Goal: Information Seeking & Learning: Check status

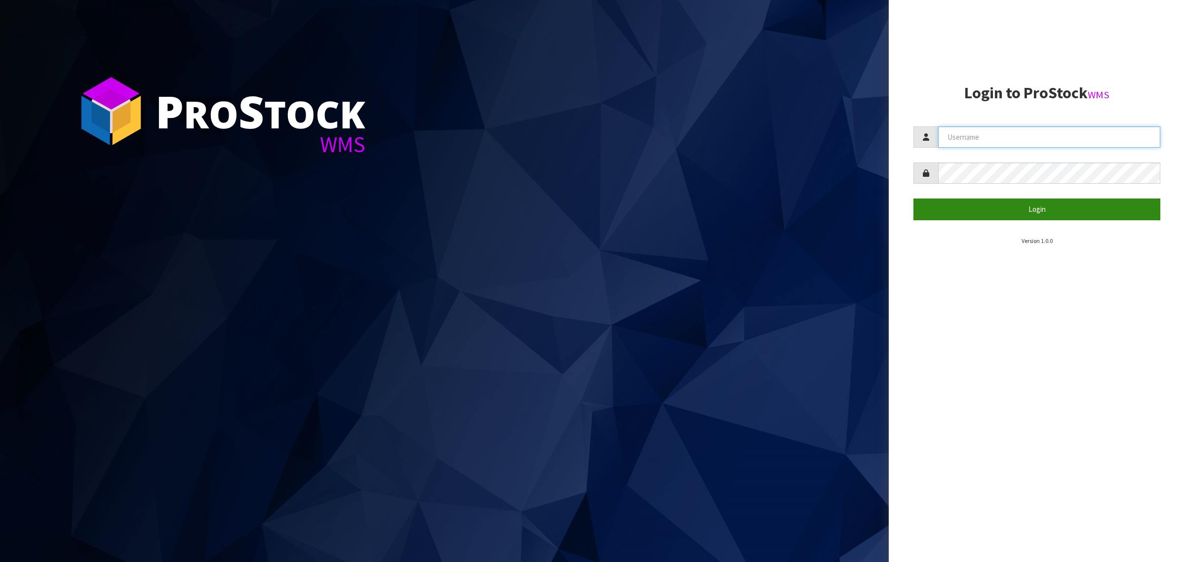
type input "[PERSON_NAME][EMAIL_ADDRESS][DOMAIN_NAME]"
click at [979, 211] on button "Login" at bounding box center [1036, 208] width 247 height 21
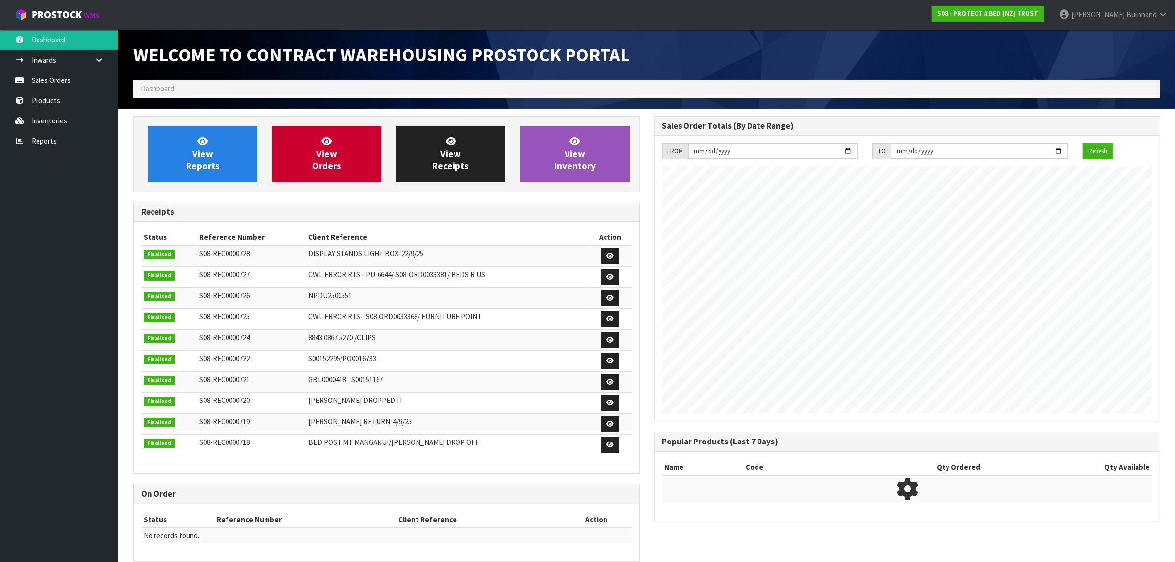
scroll to position [549, 521]
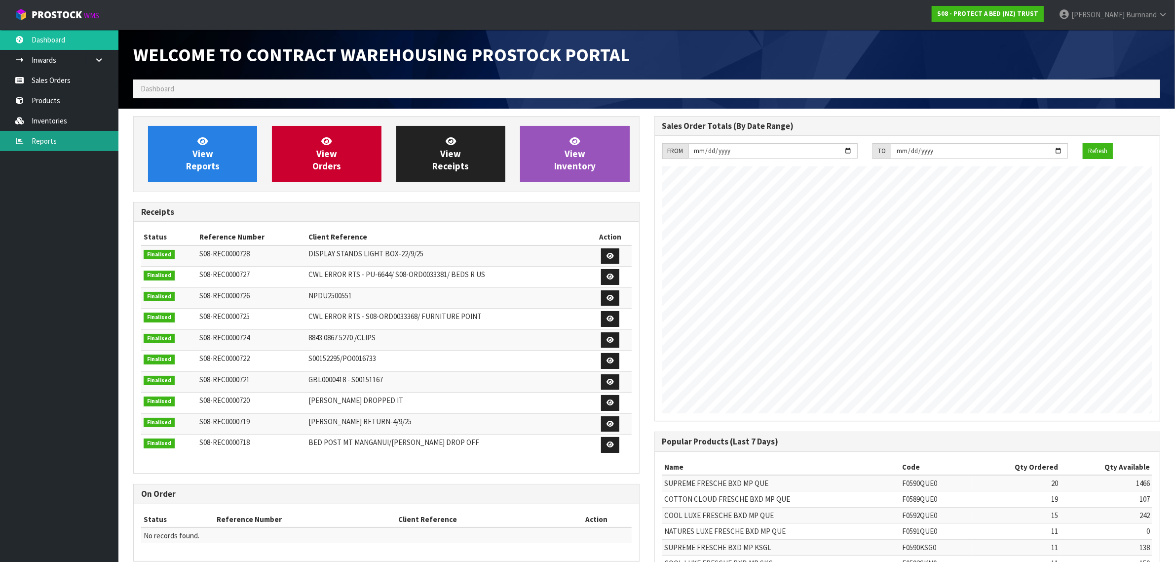
click at [40, 141] on link "Reports" at bounding box center [59, 141] width 118 height 20
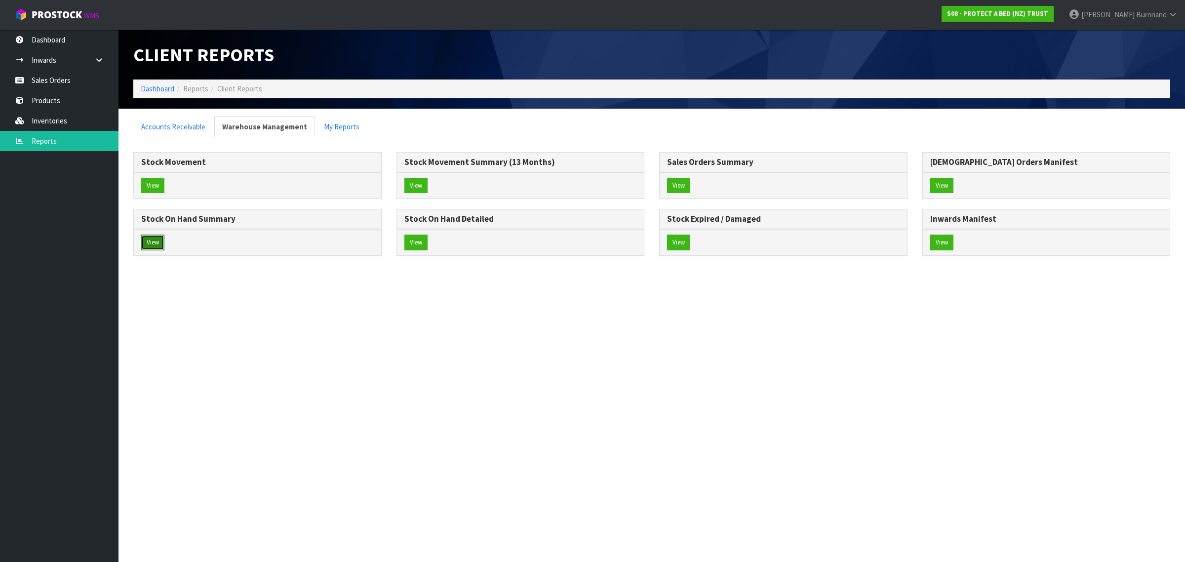
click at [152, 241] on button "View" at bounding box center [152, 242] width 23 height 16
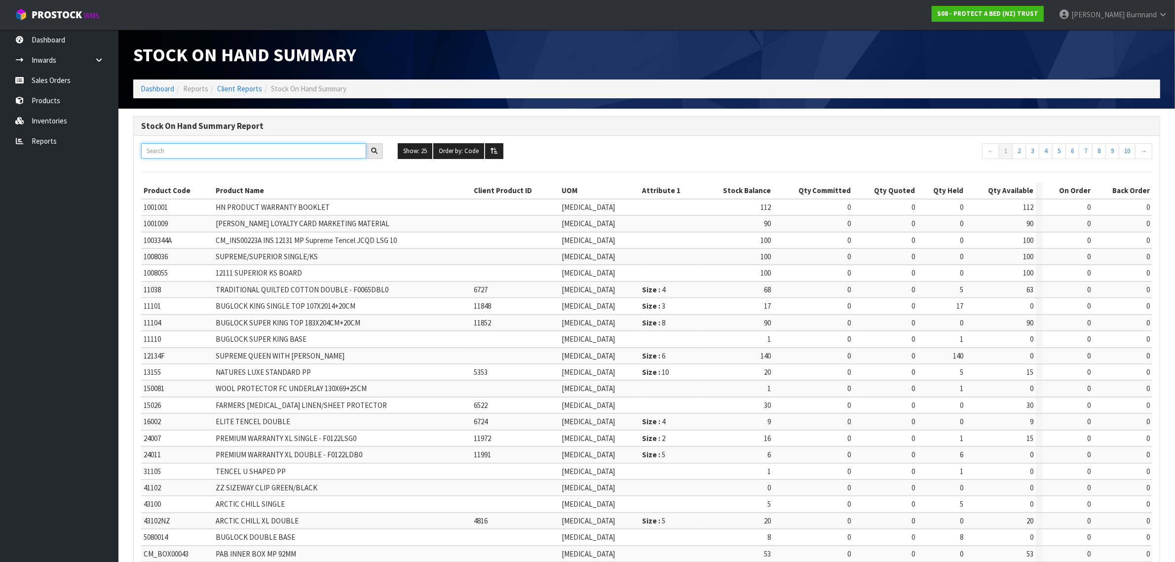
click at [163, 151] on input "text" at bounding box center [253, 150] width 225 height 15
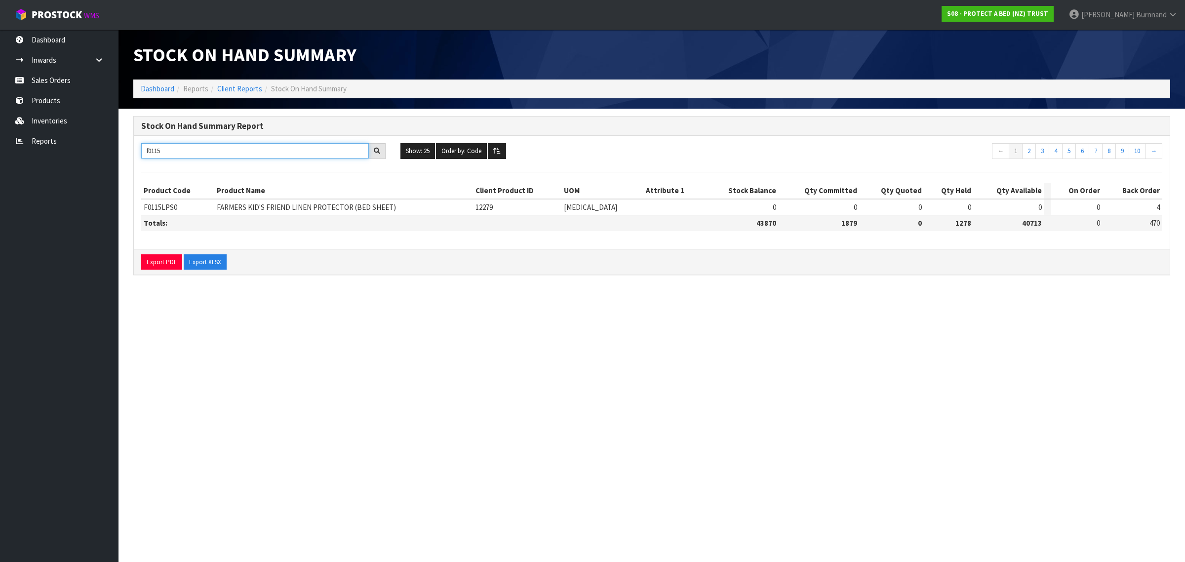
drag, startPoint x: 152, startPoint y: 152, endPoint x: 184, endPoint y: 152, distance: 31.6
click at [184, 152] on input "f0115" at bounding box center [255, 150] width 228 height 15
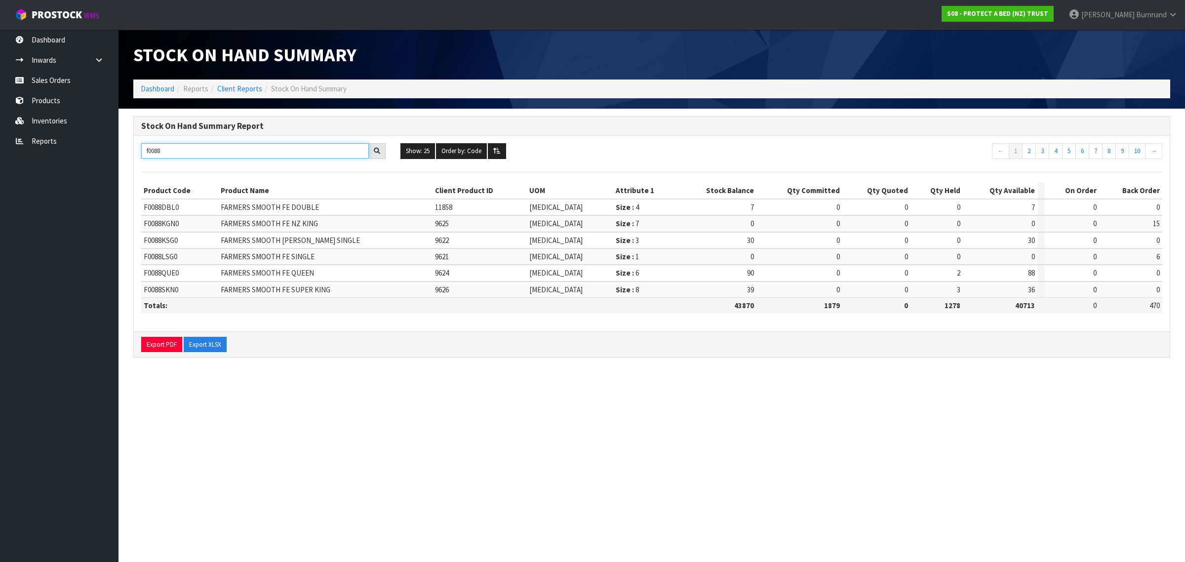
drag, startPoint x: 154, startPoint y: 151, endPoint x: 164, endPoint y: 151, distance: 9.9
click at [164, 151] on input "f0088" at bounding box center [255, 150] width 228 height 15
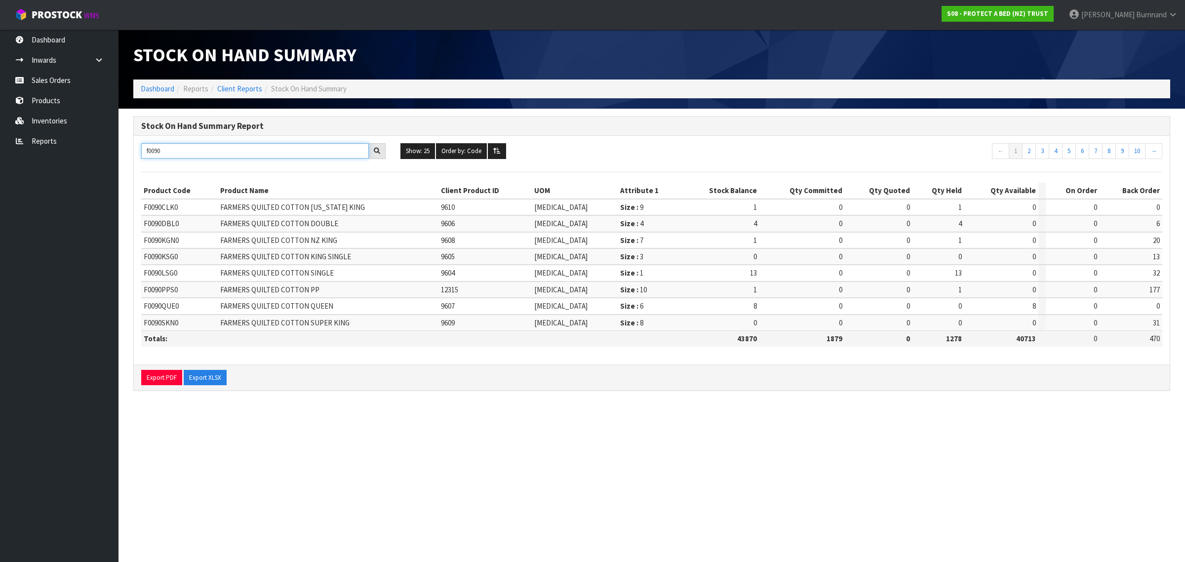
drag, startPoint x: 157, startPoint y: 151, endPoint x: 167, endPoint y: 151, distance: 9.9
click at [167, 151] on input "f0090" at bounding box center [255, 150] width 228 height 15
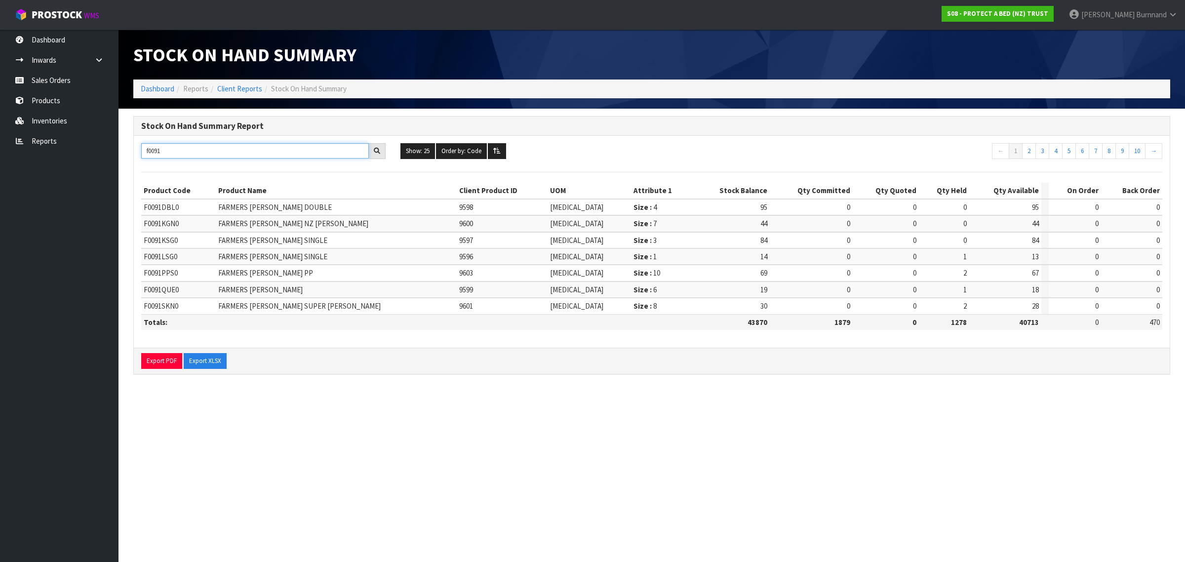
click at [172, 147] on input "f0091" at bounding box center [255, 150] width 228 height 15
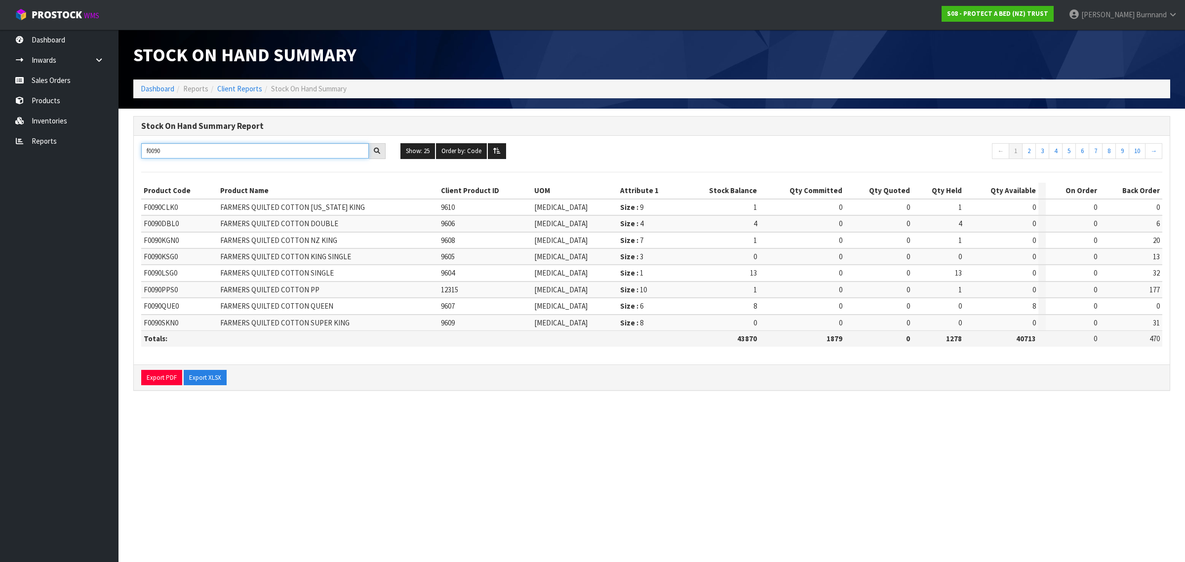
drag, startPoint x: 152, startPoint y: 151, endPoint x: 176, endPoint y: 151, distance: 24.2
click at [176, 151] on input "f0090" at bounding box center [255, 150] width 228 height 15
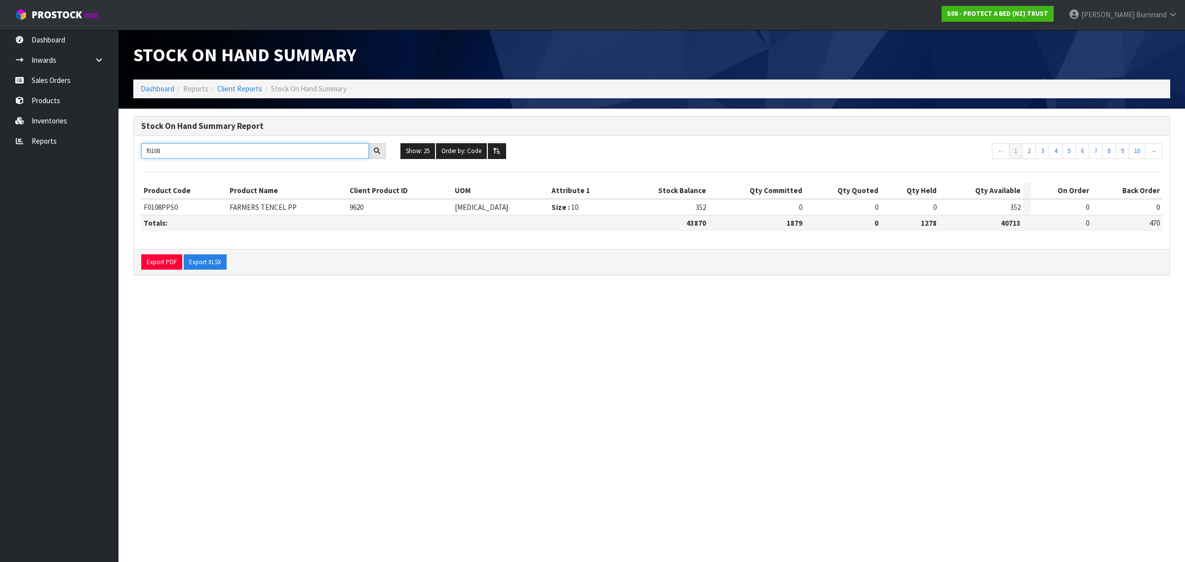
type input "f0108"
click at [48, 139] on link "Reports" at bounding box center [59, 141] width 118 height 20
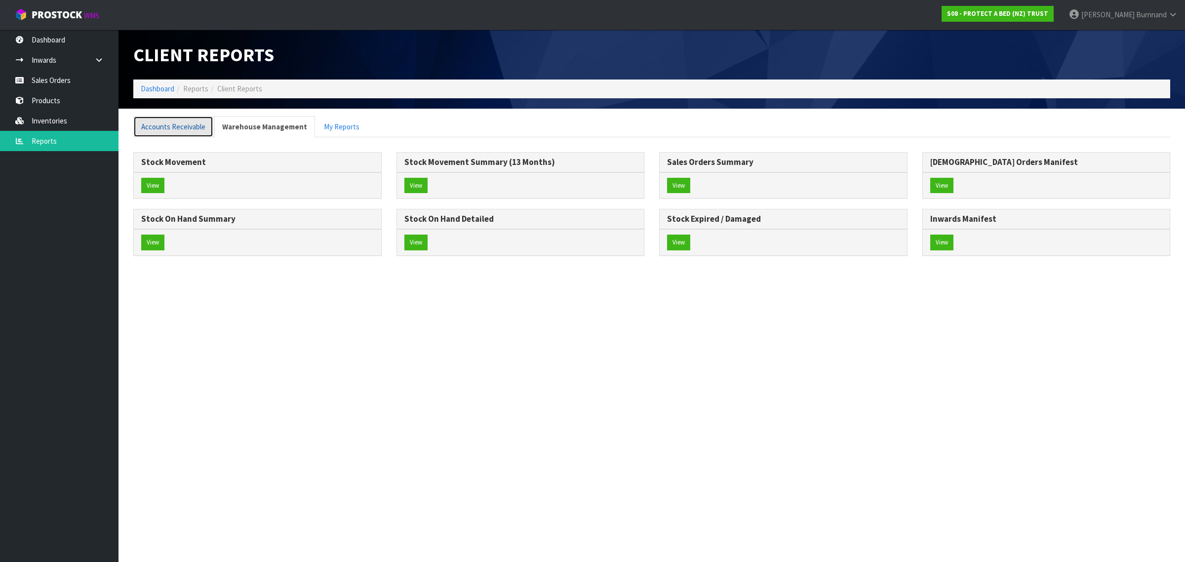
click at [156, 124] on link "Accounts Receivable" at bounding box center [173, 126] width 80 height 21
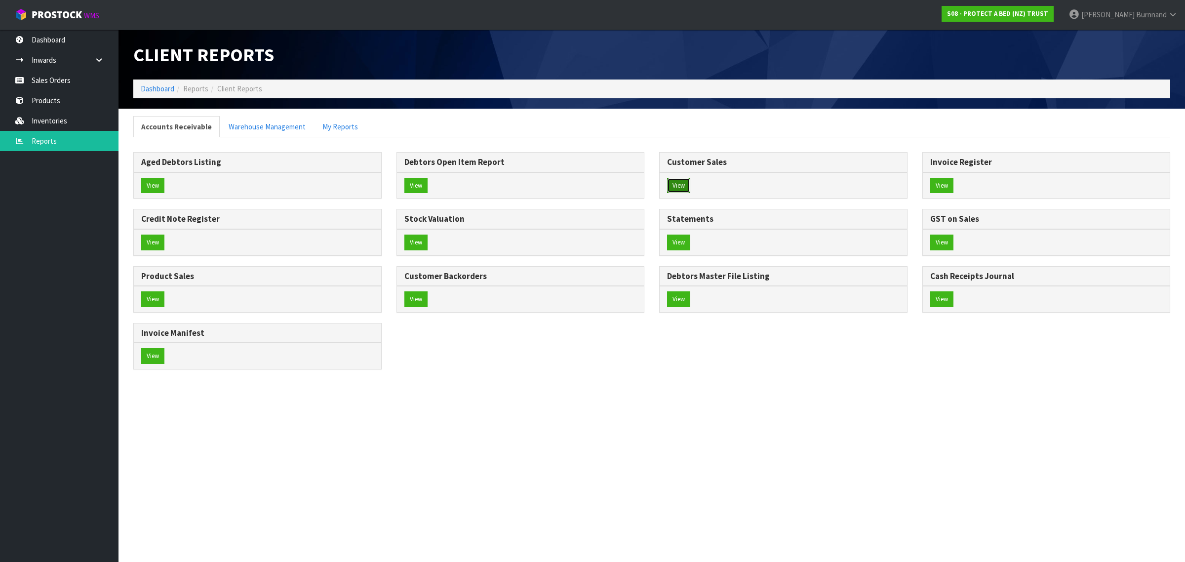
click at [688, 186] on button "View" at bounding box center [678, 186] width 23 height 16
